Goal: Information Seeking & Learning: Learn about a topic

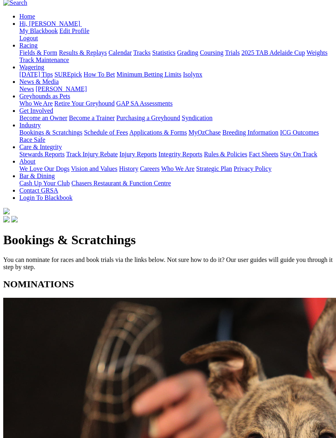
scroll to position [111, 0]
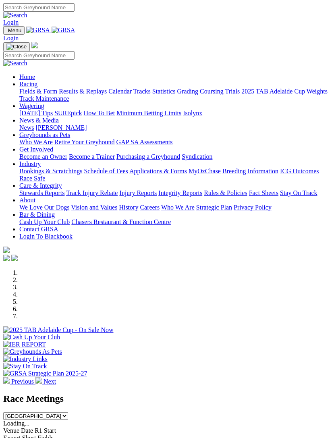
click at [37, 85] on link "Racing" at bounding box center [28, 84] width 18 height 7
click at [41, 167] on link "Industry" at bounding box center [29, 163] width 21 height 7
click at [37, 81] on link "Racing" at bounding box center [28, 84] width 18 height 7
click at [177, 95] on link "Grading" at bounding box center [187, 91] width 21 height 7
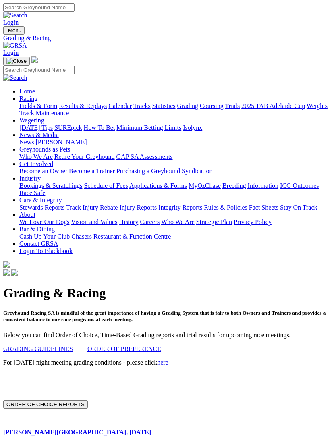
scroll to position [348, 0]
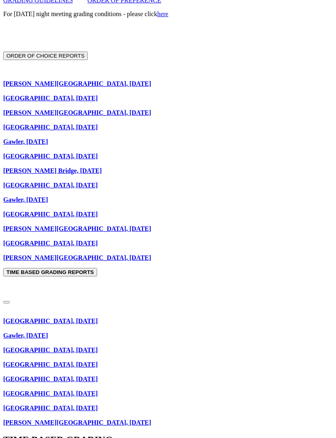
click at [30, 332] on link "Gawler, 3rd September 2025" at bounding box center [25, 335] width 45 height 7
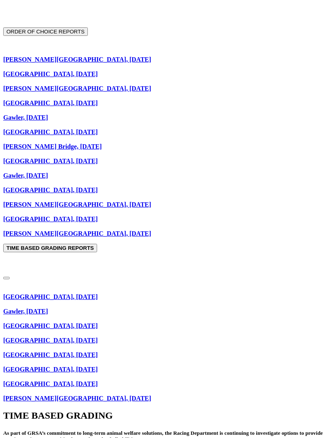
scroll to position [374, 0]
